Goal: Use online tool/utility: Utilize a website feature to perform a specific function

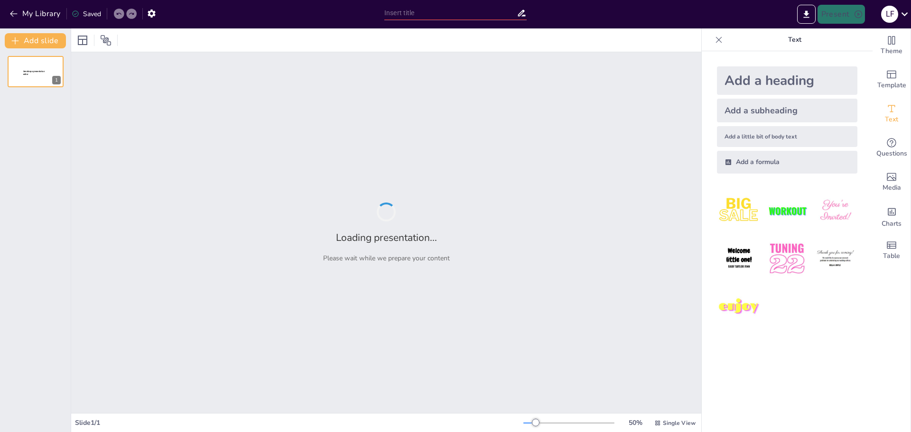
type input "New Sendsteps"
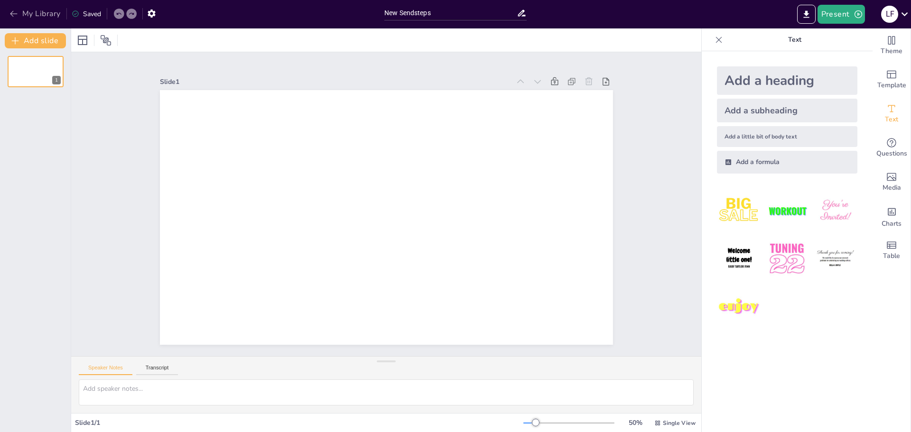
click at [13, 10] on icon "button" at bounding box center [13, 13] width 9 height 9
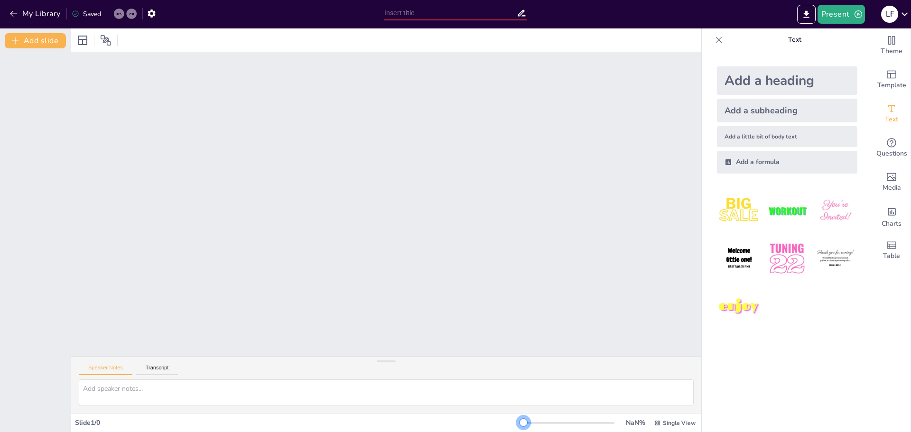
drag, startPoint x: 520, startPoint y: 422, endPoint x: 525, endPoint y: 423, distance: 5.4
click at [525, 423] on div at bounding box center [527, 423] width 8 height 1
click at [527, 422] on div at bounding box center [523, 423] width 8 height 8
click at [527, 423] on div at bounding box center [528, 423] width 10 height 1
click at [839, 18] on button "Present" at bounding box center [840, 14] width 47 height 19
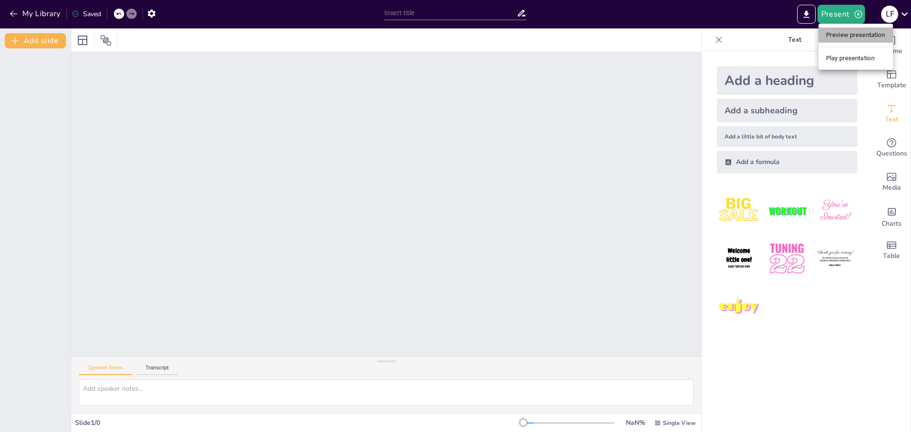
click at [839, 38] on li "Preview presentation" at bounding box center [855, 35] width 74 height 15
